Goal: Transaction & Acquisition: Purchase product/service

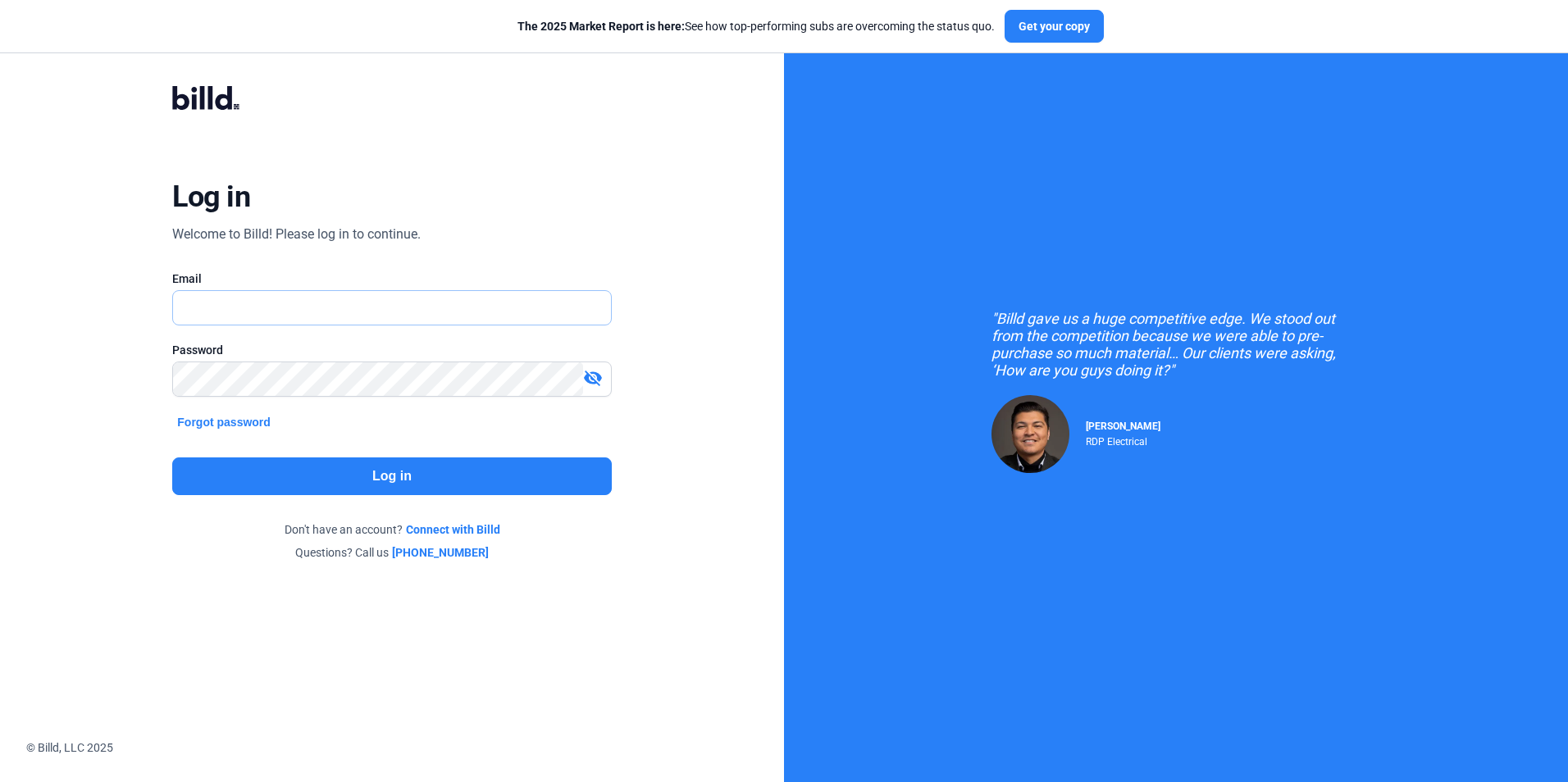
type input "[PERSON_NAME][EMAIL_ADDRESS][DOMAIN_NAME]"
click at [442, 474] on button "Log in" at bounding box center [392, 476] width 439 height 38
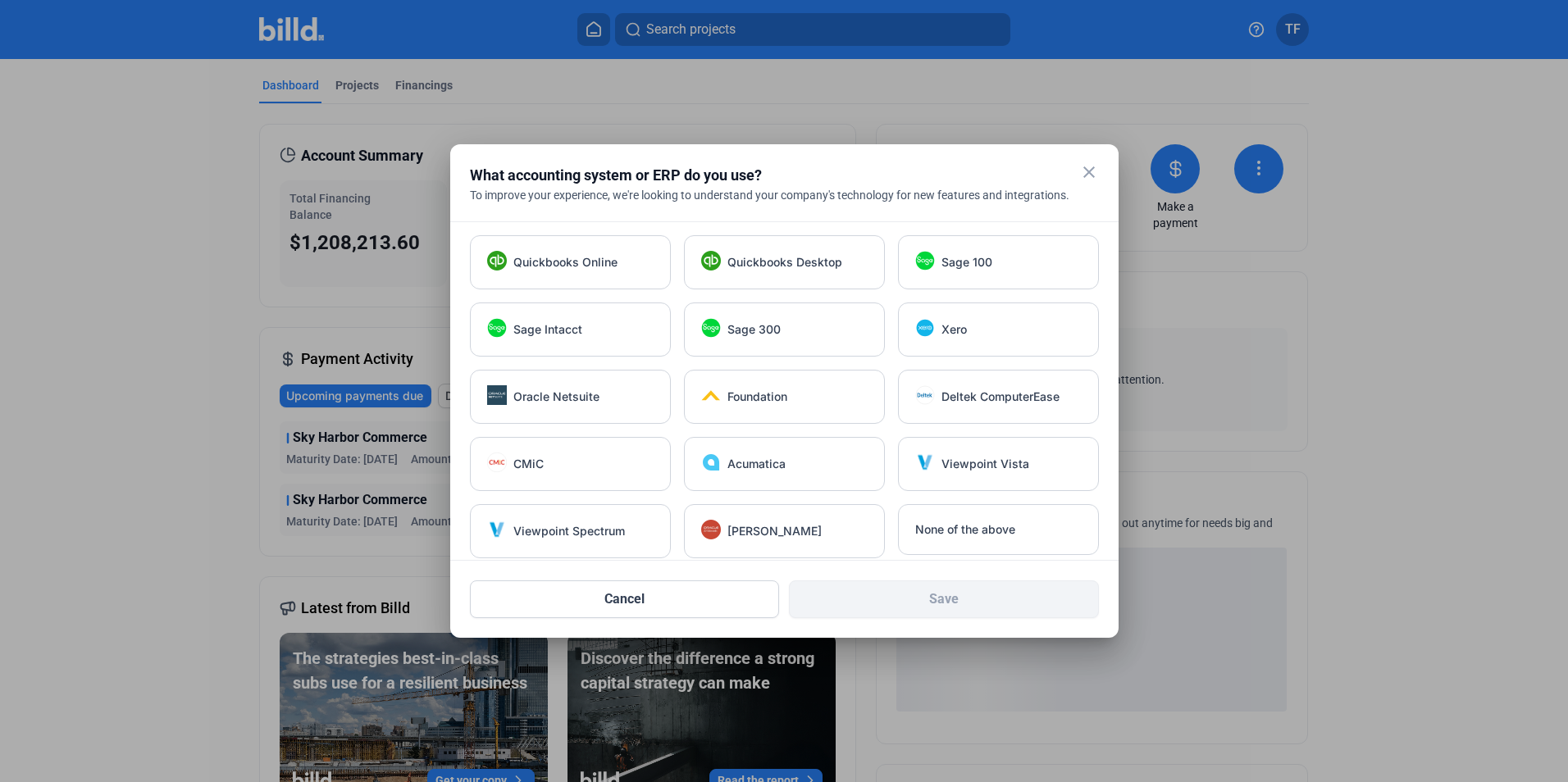
click at [1082, 172] on mat-icon "close" at bounding box center [1089, 172] width 20 height 20
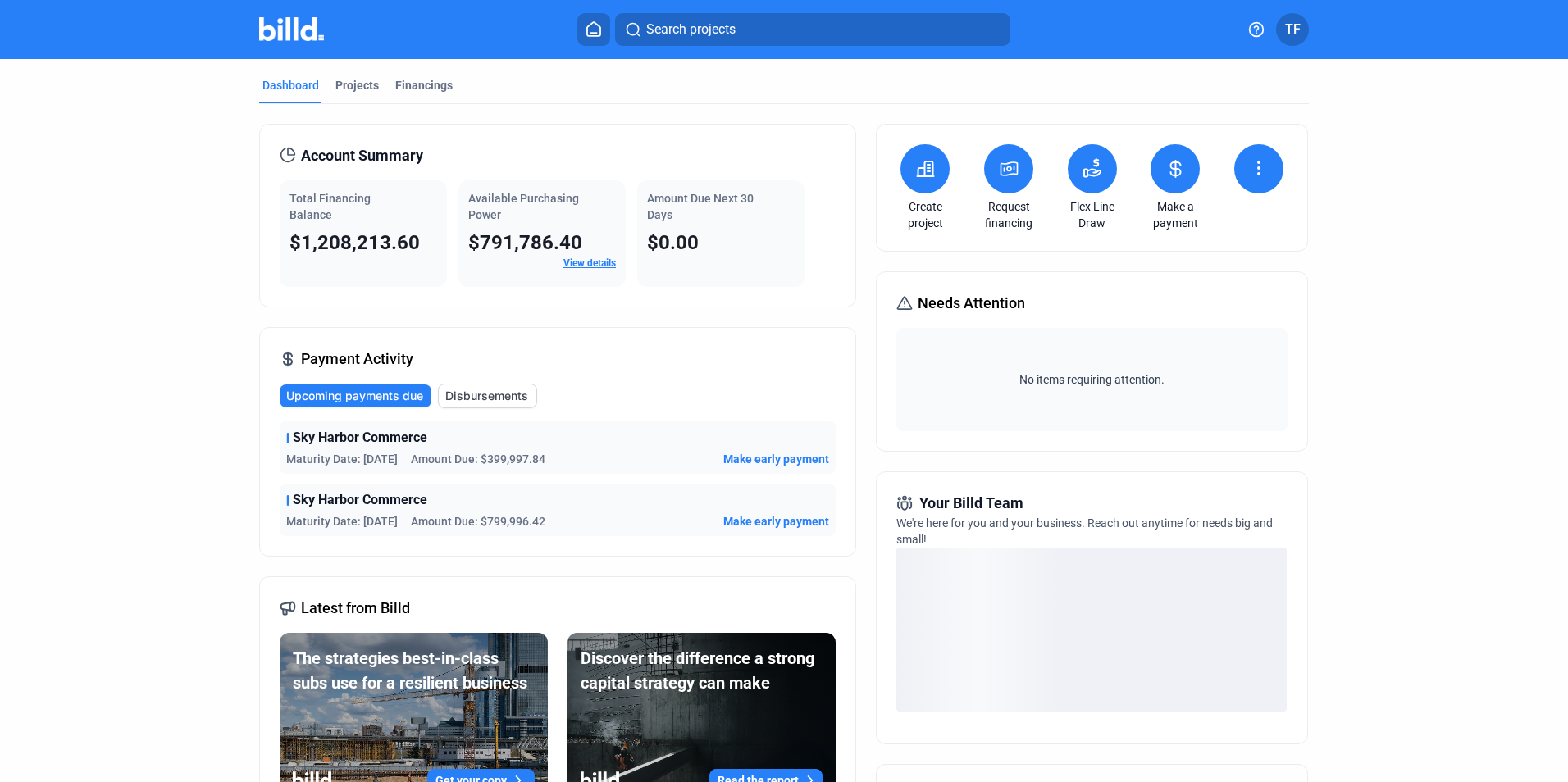
click at [781, 453] on span "Make early payment" at bounding box center [775, 458] width 106 height 16
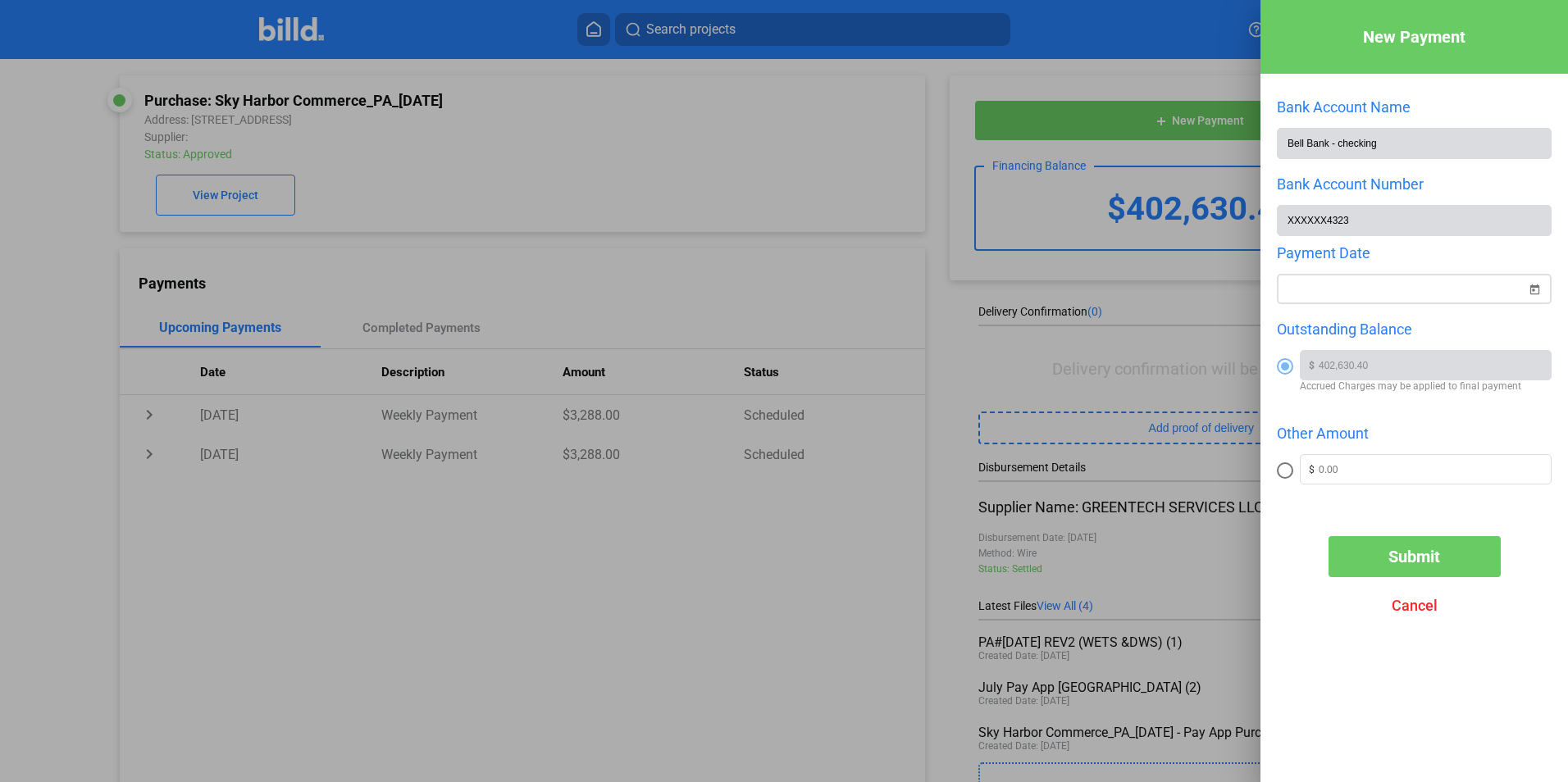
click at [1528, 293] on span "Open calendar" at bounding box center [1535, 280] width 40 height 39
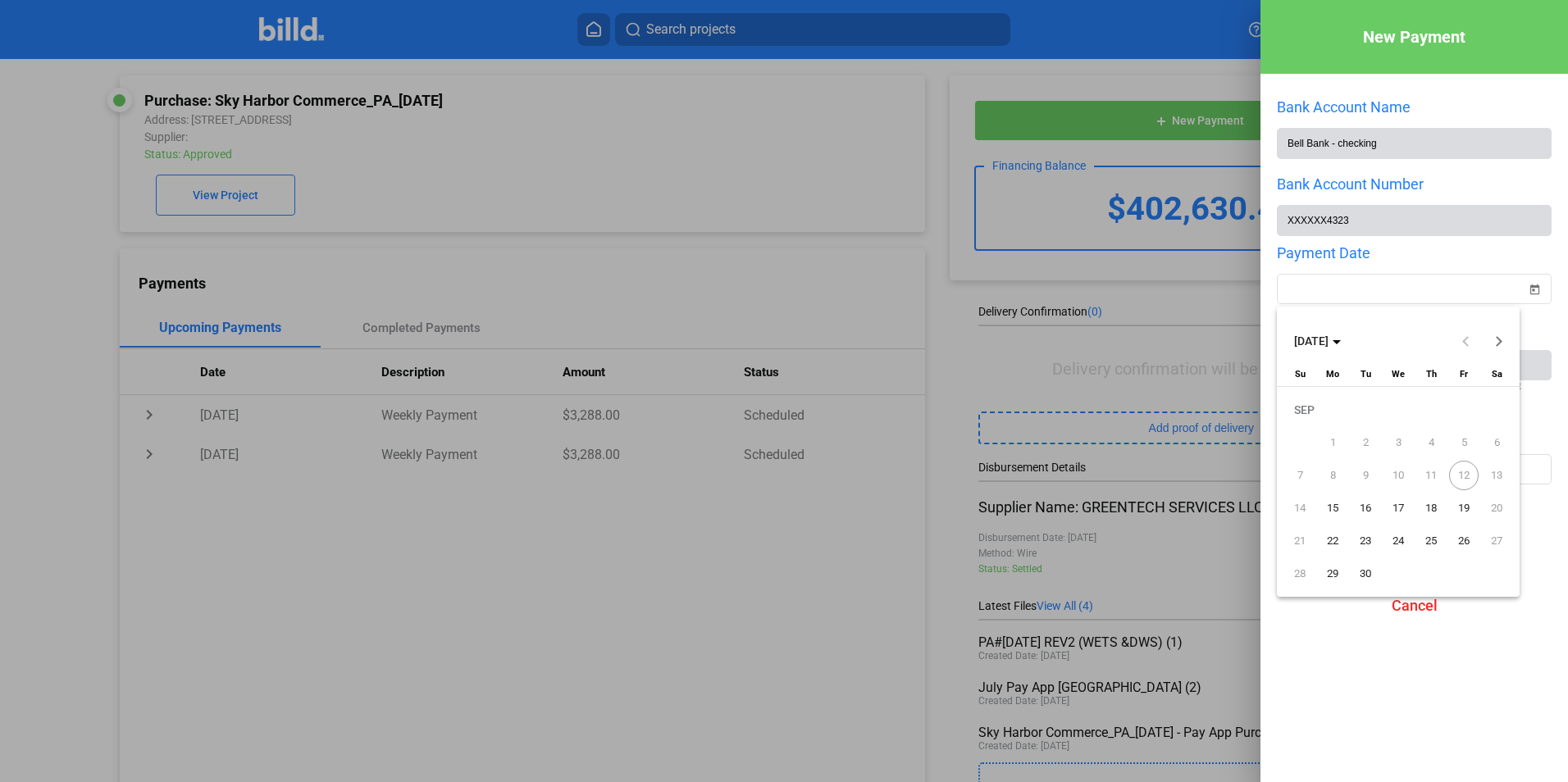
click at [1337, 507] on span "15" at bounding box center [1333, 508] width 29 height 29
type input "[DATE]"
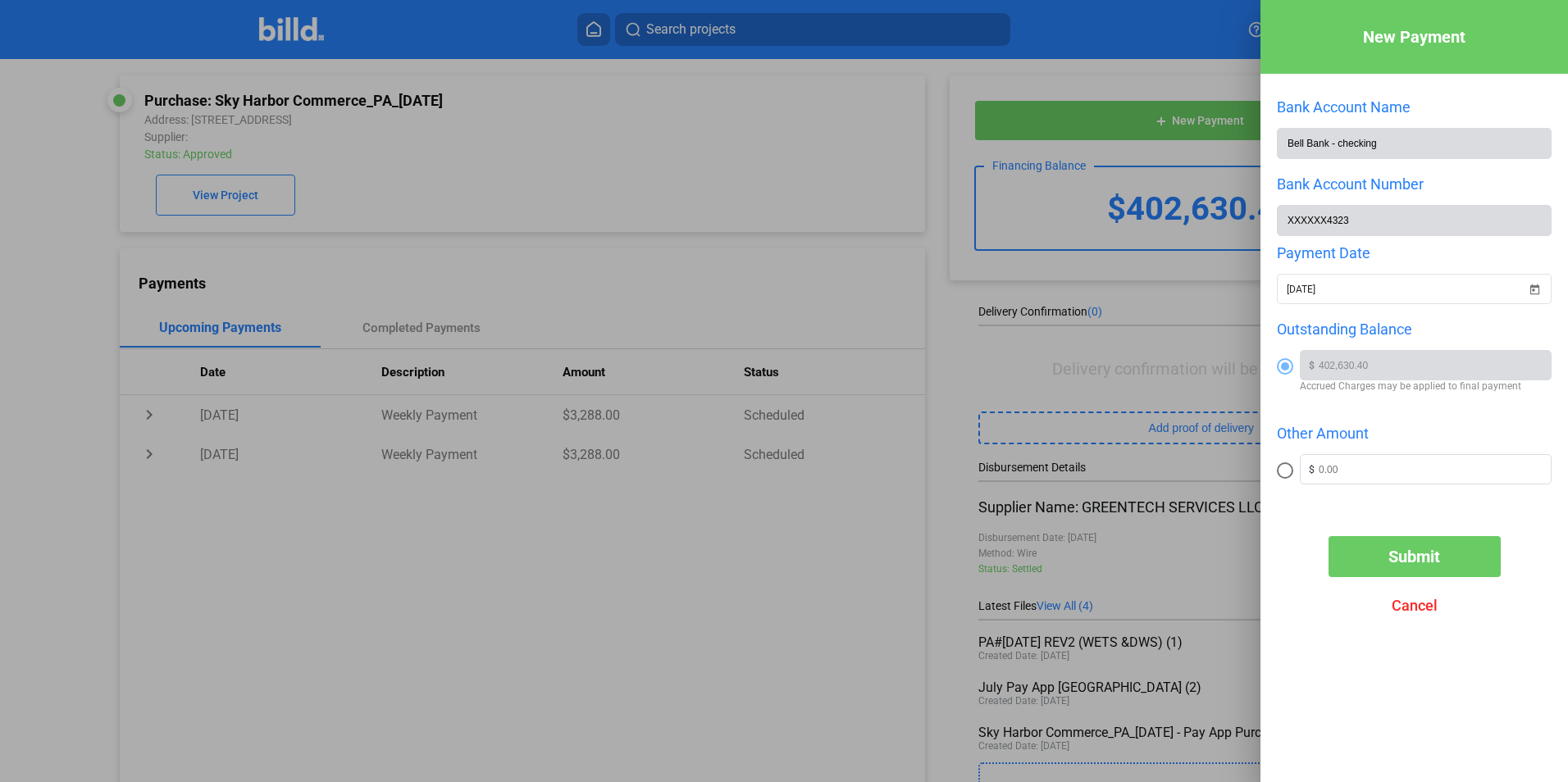
click at [1400, 561] on span "Submit" at bounding box center [1414, 556] width 52 height 20
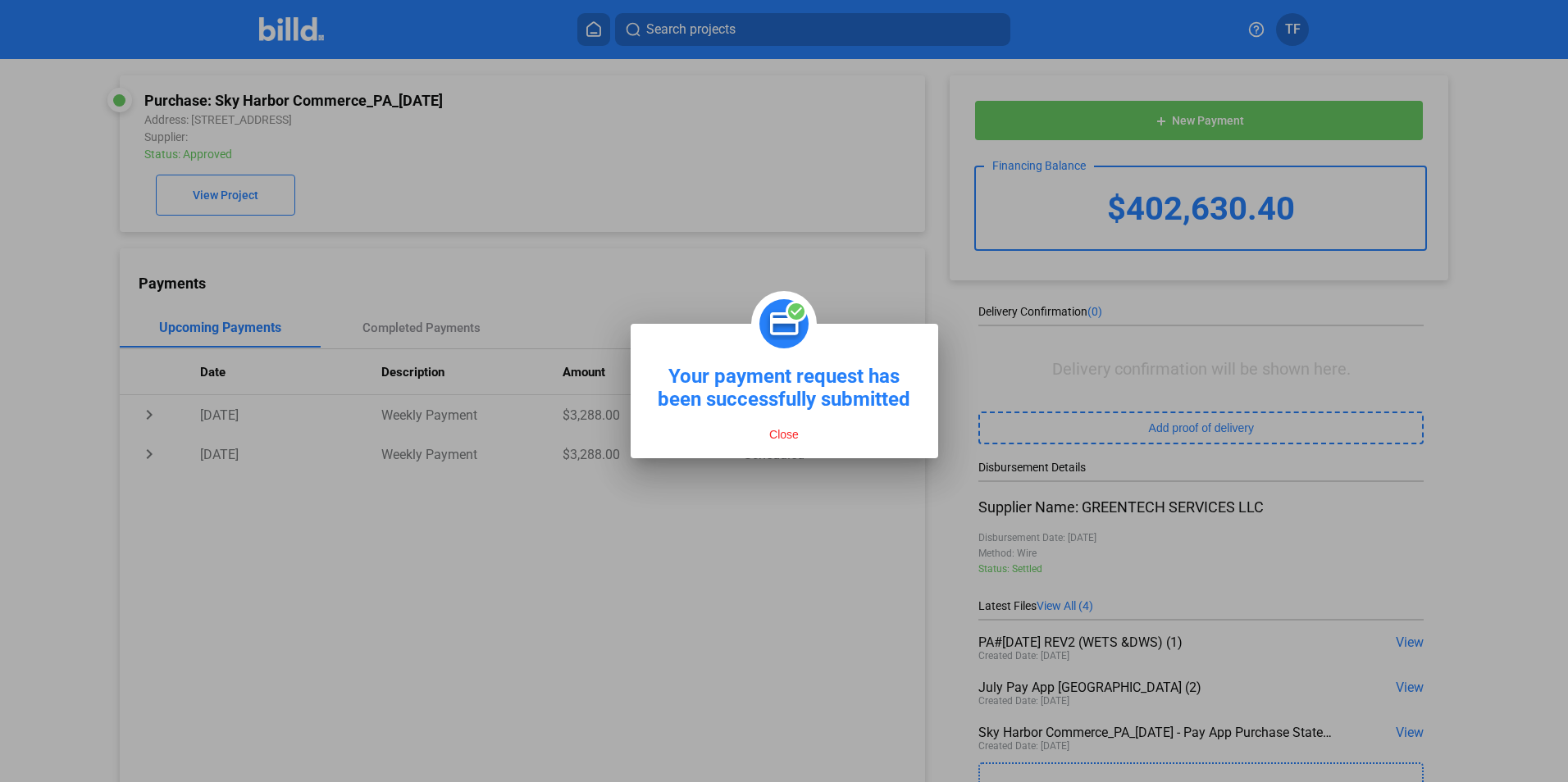
click at [787, 433] on button "Close" at bounding box center [784, 434] width 40 height 15
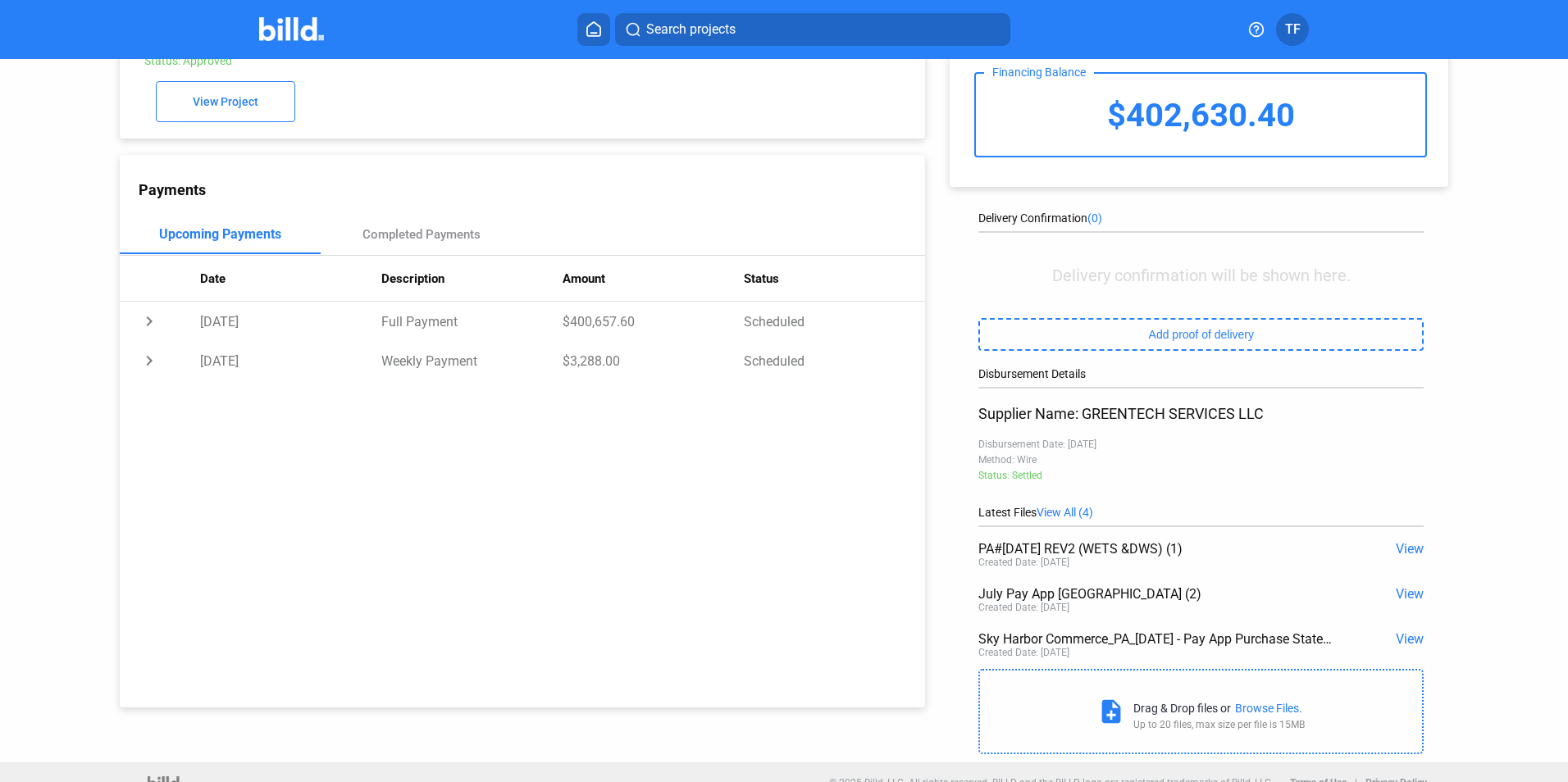
scroll to position [118, 0]
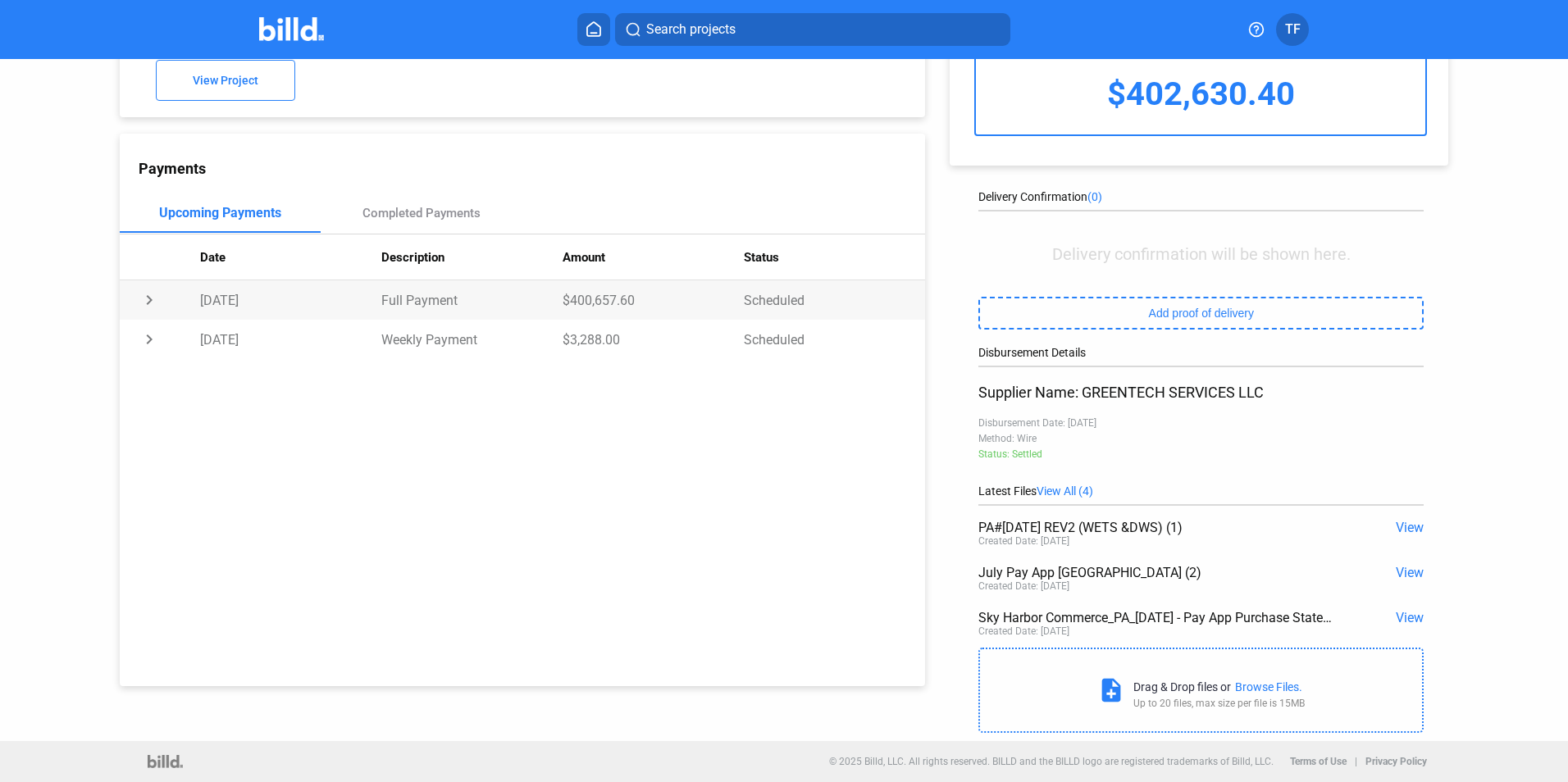
click at [152, 300] on td "chevron_right" at bounding box center [160, 300] width 81 height 39
click at [149, 386] on td "chevron_right" at bounding box center [160, 376] width 81 height 39
click at [147, 306] on td "chevron_right" at bounding box center [160, 300] width 81 height 39
click at [139, 301] on td "expand_more" at bounding box center [160, 300] width 81 height 39
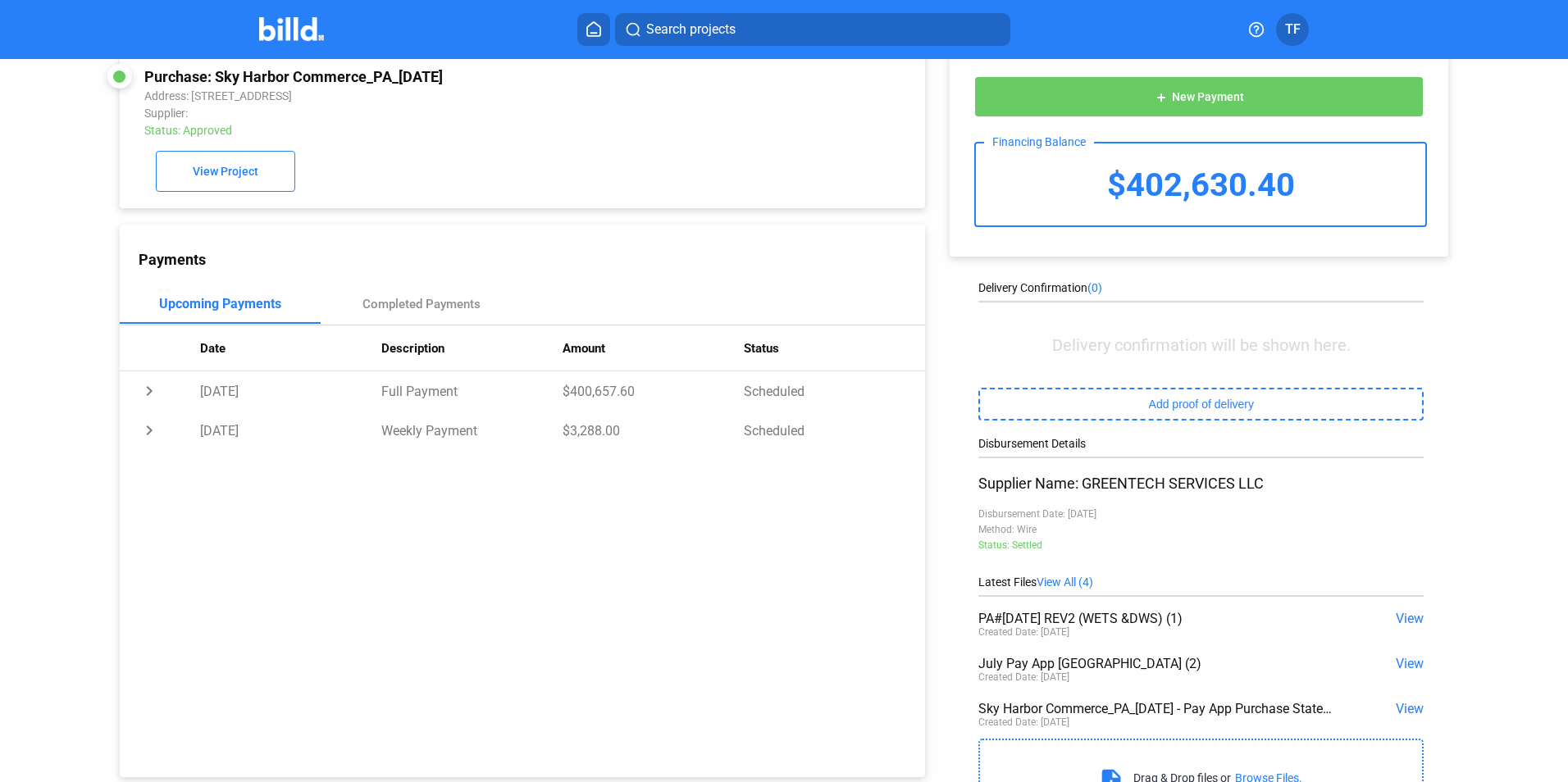
scroll to position [0, 0]
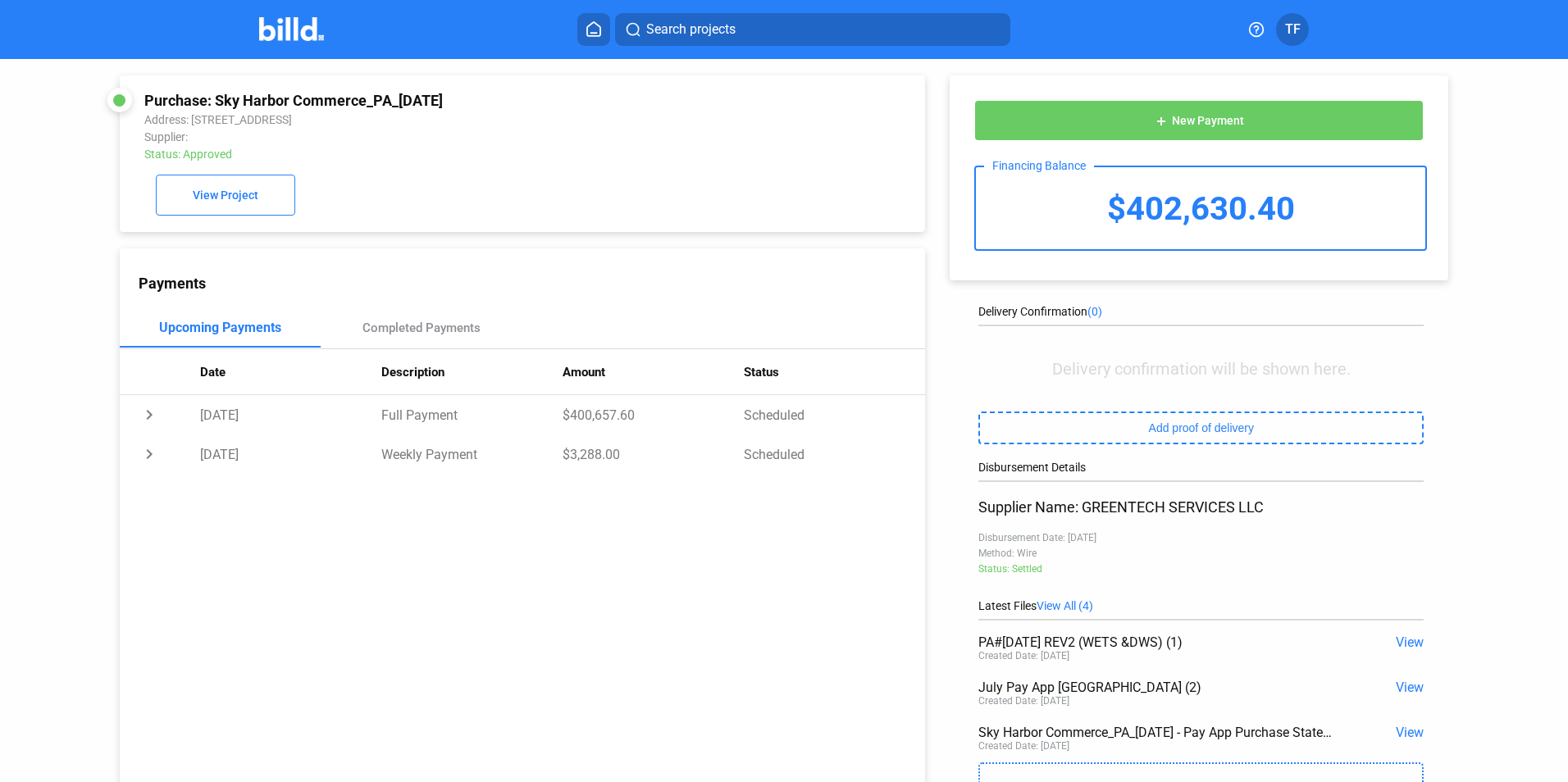
click at [301, 25] on img at bounding box center [291, 29] width 64 height 24
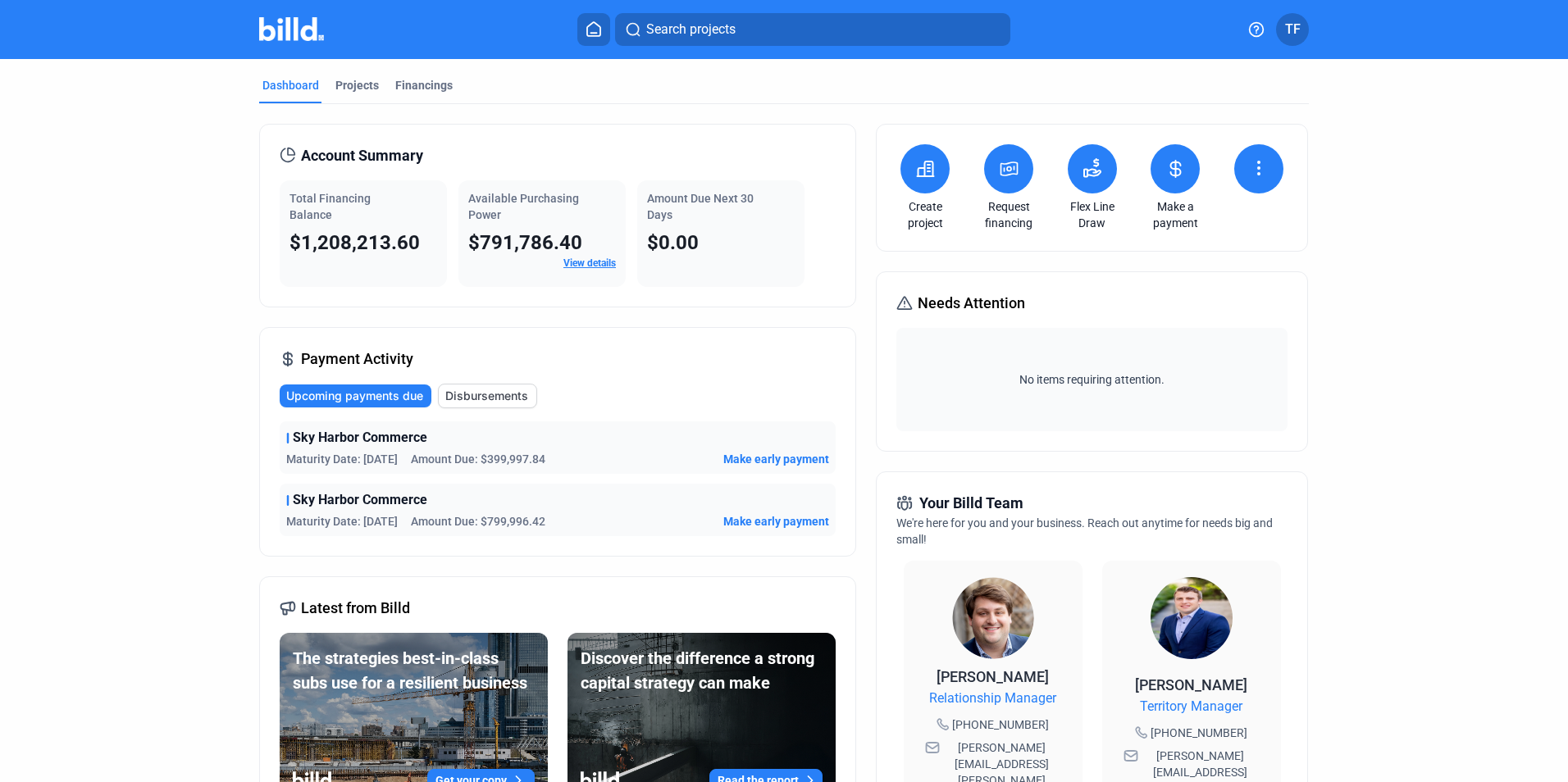
click at [1168, 224] on link "Make a payment" at bounding box center [1175, 215] width 58 height 33
